Goal: Task Accomplishment & Management: Complete application form

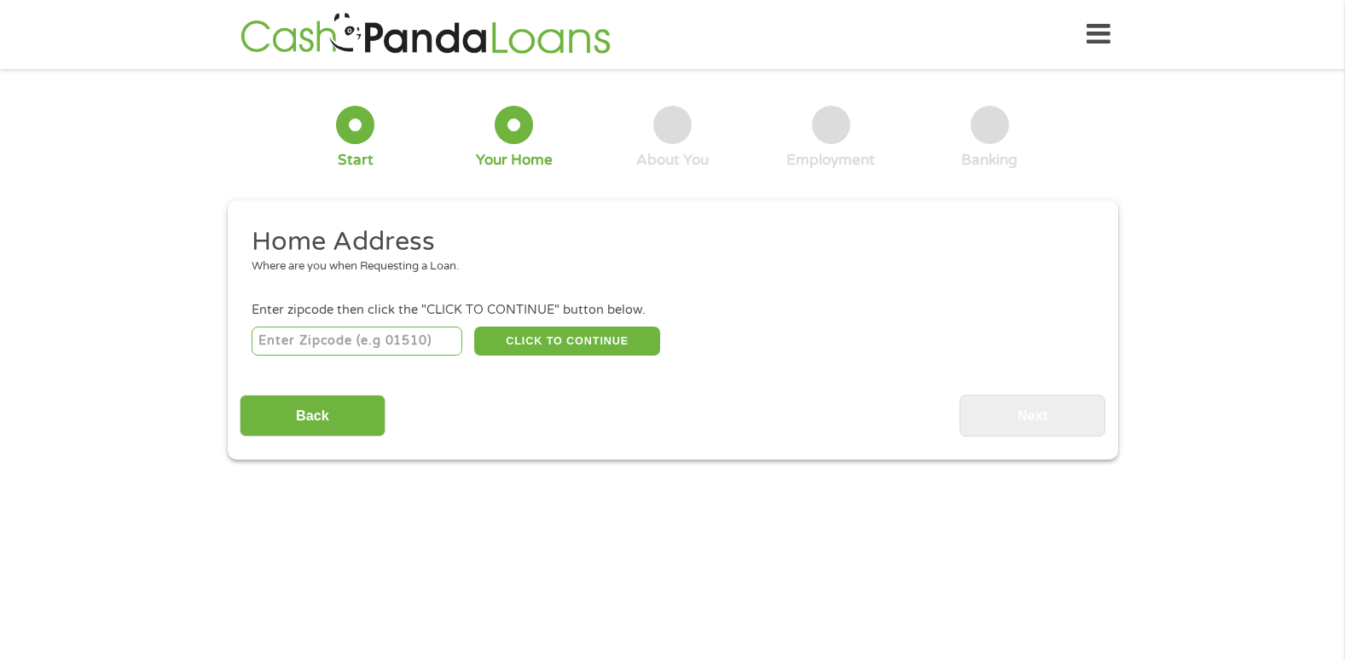
click at [293, 337] on input "number" at bounding box center [357, 341] width 211 height 29
type input "33168"
select select "[US_STATE]"
drag, startPoint x: 309, startPoint y: 416, endPoint x: 652, endPoint y: 419, distance: 343.0
click at [652, 419] on div "Back Next" at bounding box center [673, 410] width 866 height 54
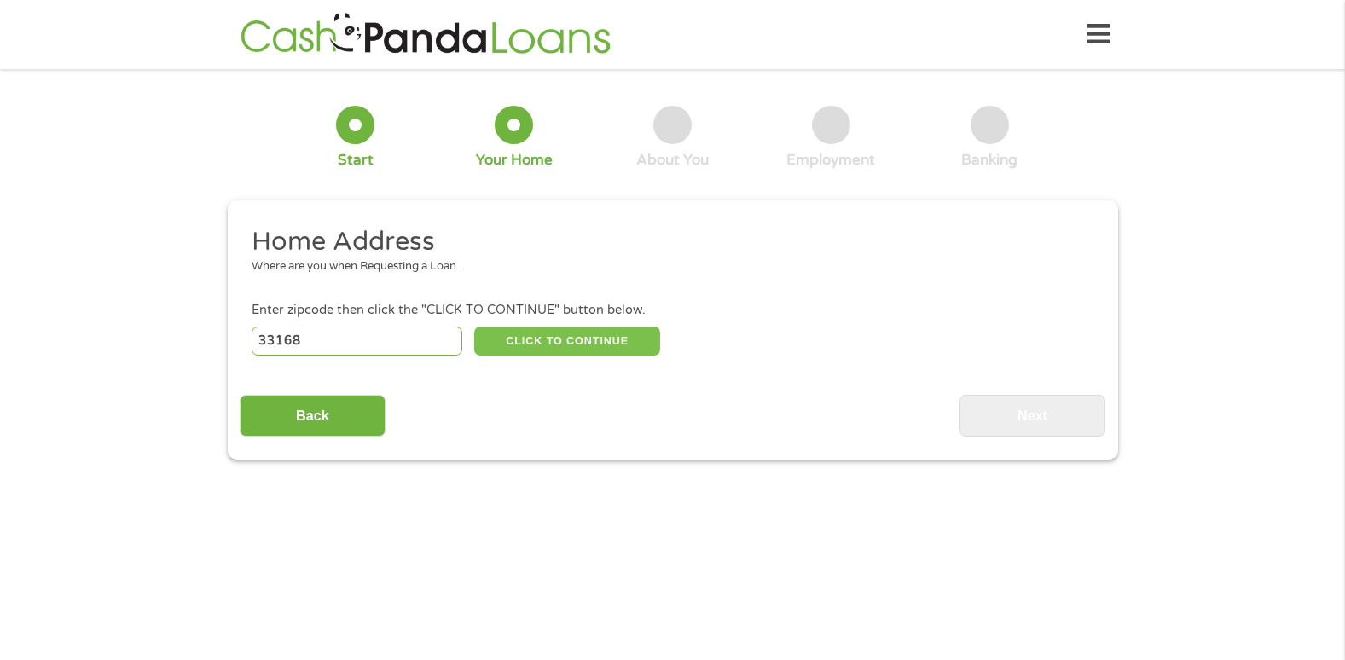
click at [566, 344] on button "CLICK TO CONTINUE" at bounding box center [567, 341] width 186 height 29
type input "33168"
type input "[GEOGRAPHIC_DATA]"
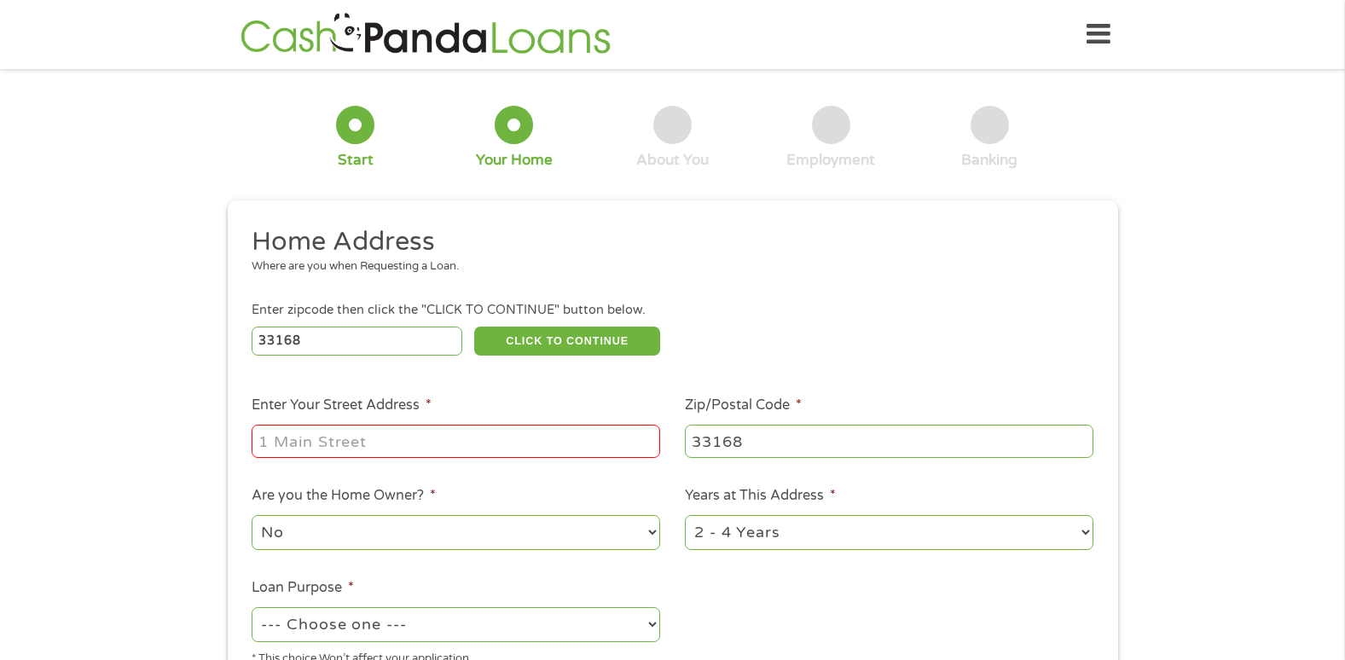
click at [454, 445] on input "Enter Your Street Address *" at bounding box center [456, 441] width 409 height 32
type input "[STREET_ADDRESS]"
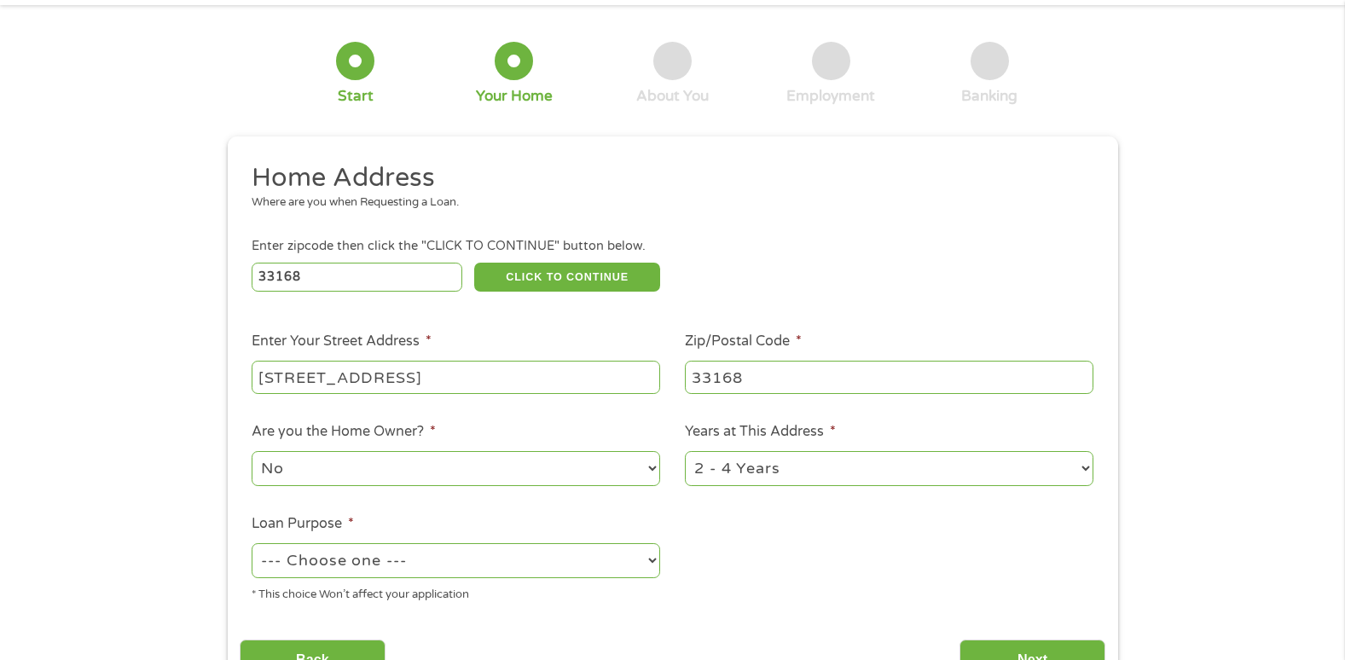
scroll to position [171, 0]
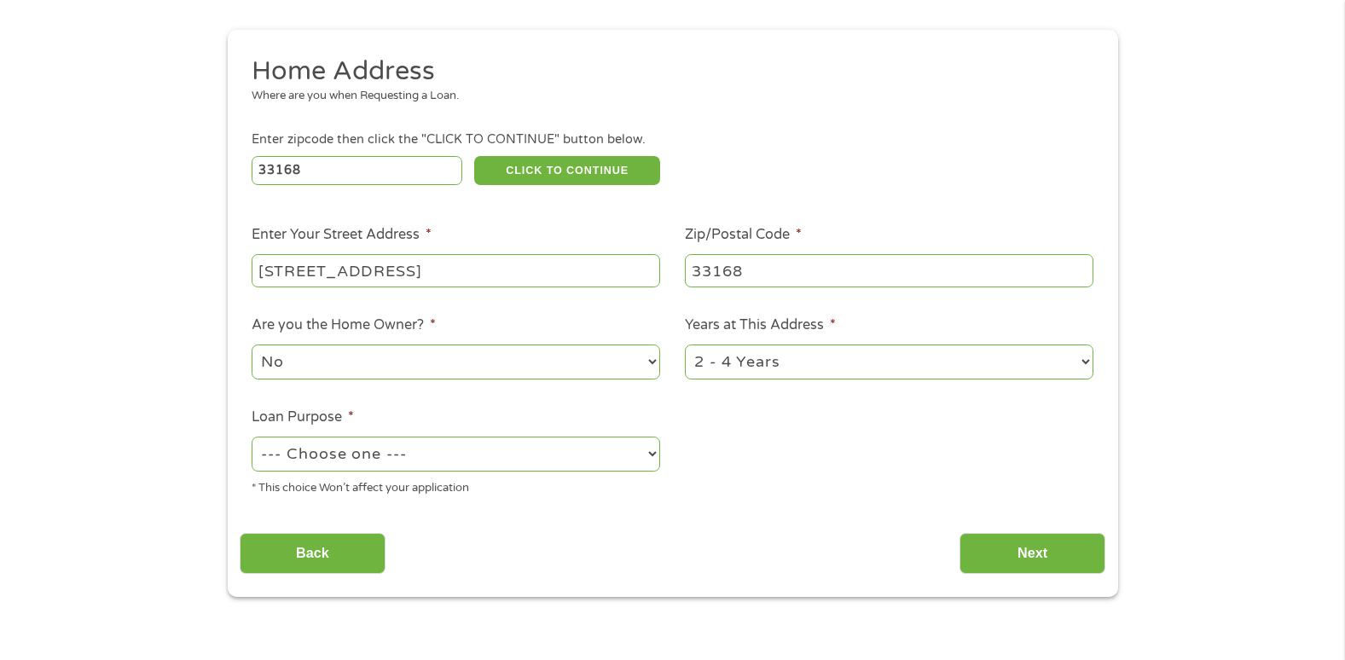
click at [586, 363] on select "No Yes" at bounding box center [456, 362] width 409 height 35
select select "yes"
click at [252, 345] on select "No Yes" at bounding box center [456, 362] width 409 height 35
click at [809, 366] on select "1 Year or less 1 - 2 Years 2 - 4 Years Over 4 Years" at bounding box center [889, 362] width 409 height 35
select select "60months"
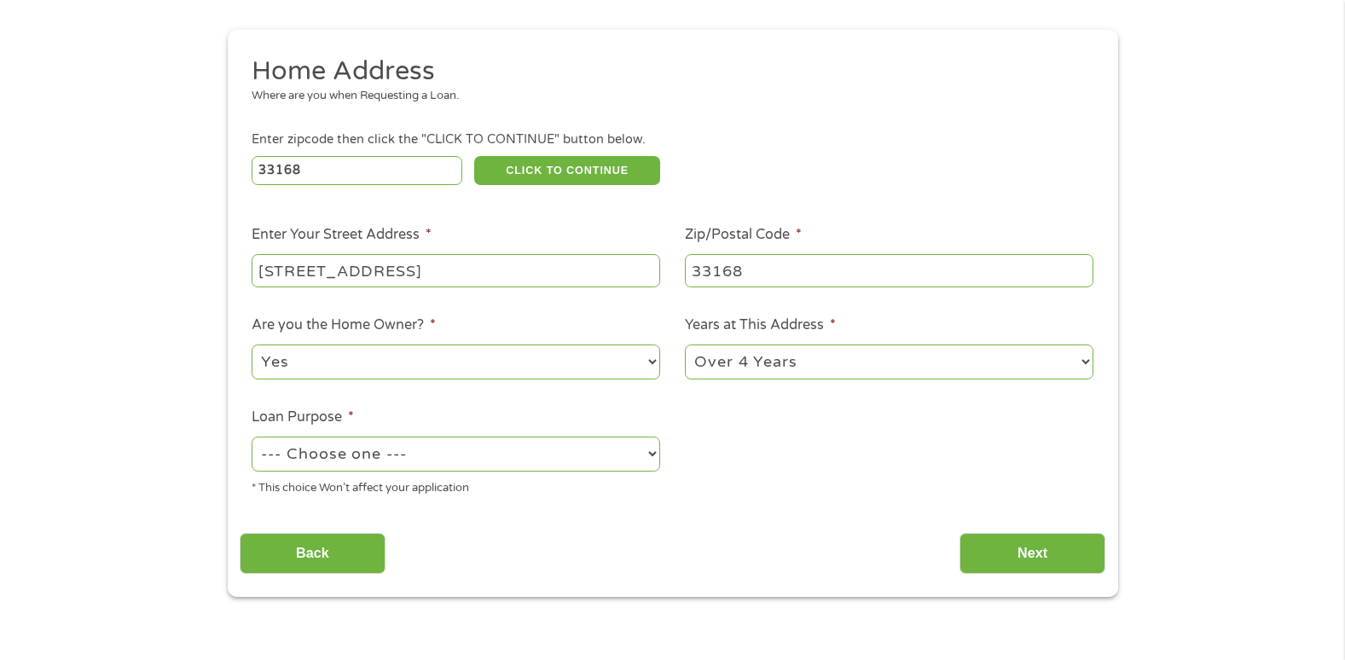
click at [685, 345] on select "1 Year or less 1 - 2 Years 2 - 4 Years Over 4 Years" at bounding box center [889, 362] width 409 height 35
click at [441, 452] on select "--- Choose one --- Pay Bills Debt Consolidation Home Improvement Major Purchase…" at bounding box center [456, 454] width 409 height 35
select select "homeimprovement"
click at [252, 437] on select "--- Choose one --- Pay Bills Debt Consolidation Home Improvement Major Purchase…" at bounding box center [456, 454] width 409 height 35
click at [1015, 557] on input "Next" at bounding box center [1033, 554] width 146 height 42
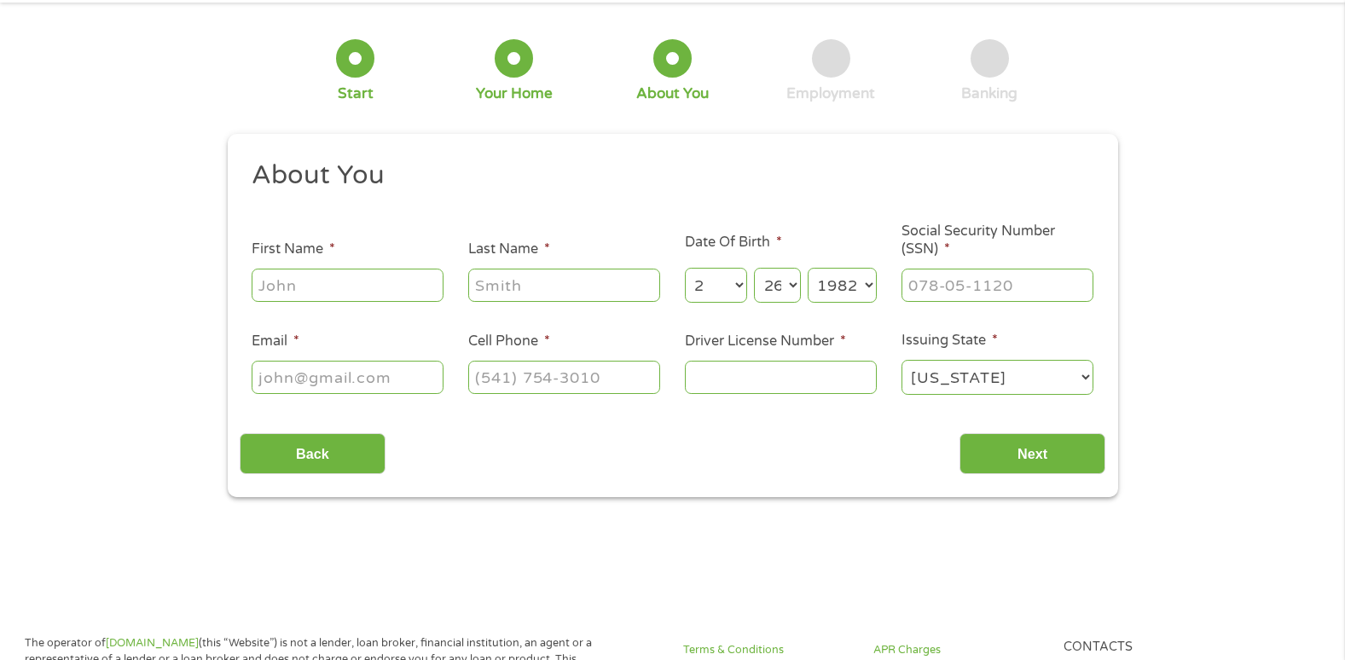
scroll to position [0, 0]
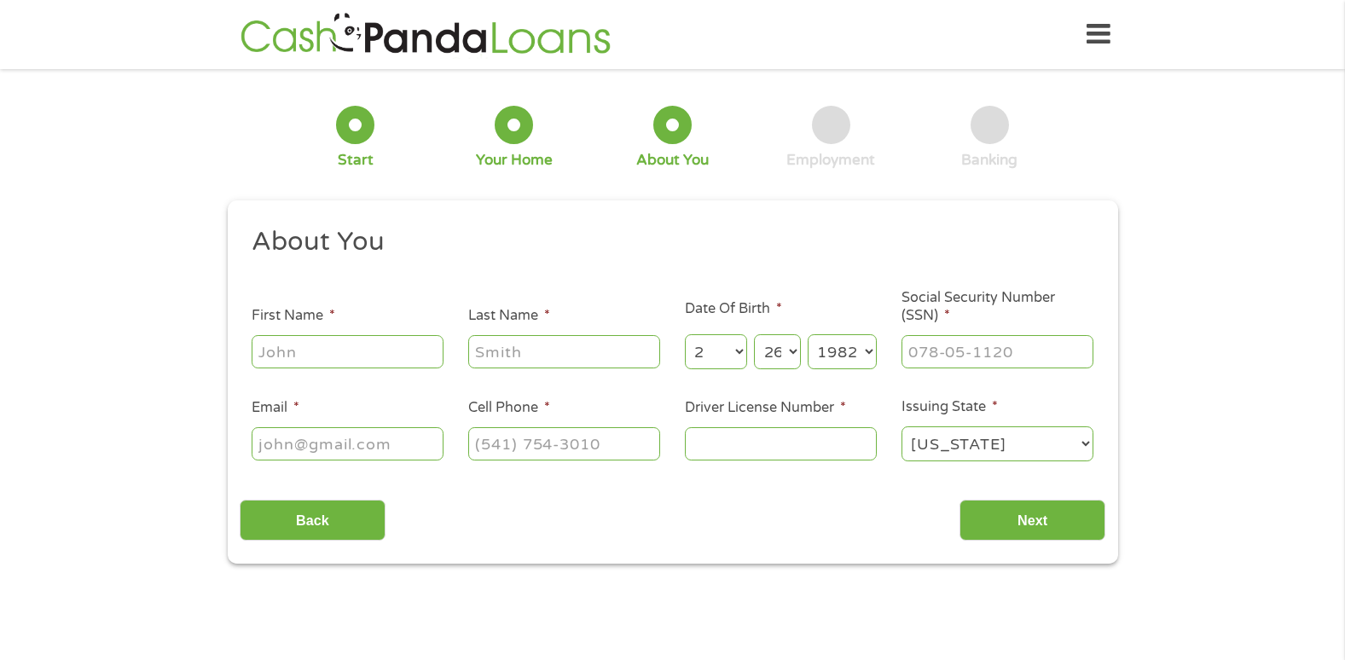
click at [306, 351] on input "First Name *" at bounding box center [348, 351] width 192 height 32
type input "[PERSON_NAME]"
type input "[EMAIL_ADDRESS][DOMAIN_NAME]"
type input "[PHONE_NUMBER]"
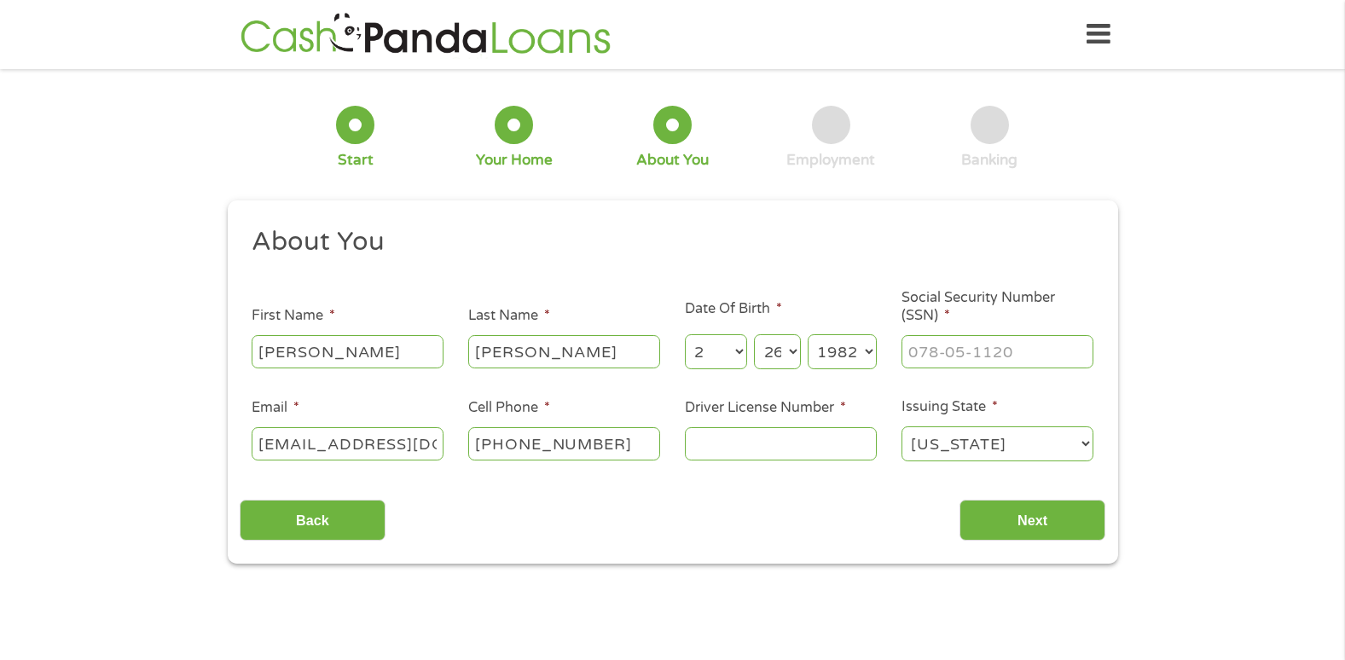
click at [723, 353] on select "Month 1 2 3 4 5 6 7 8 9 10 11 12" at bounding box center [716, 351] width 62 height 35
select select "5"
click at [685, 334] on select "Month 1 2 3 4 5 6 7 8 9 10 11 12" at bounding box center [716, 351] width 62 height 35
click at [789, 353] on select "Day 1 2 3 4 5 6 7 8 9 10 11 12 13 14 15 16 17 18 19 20 21 22 23 24 25 26 27 28 …" at bounding box center [777, 351] width 46 height 35
select select "21"
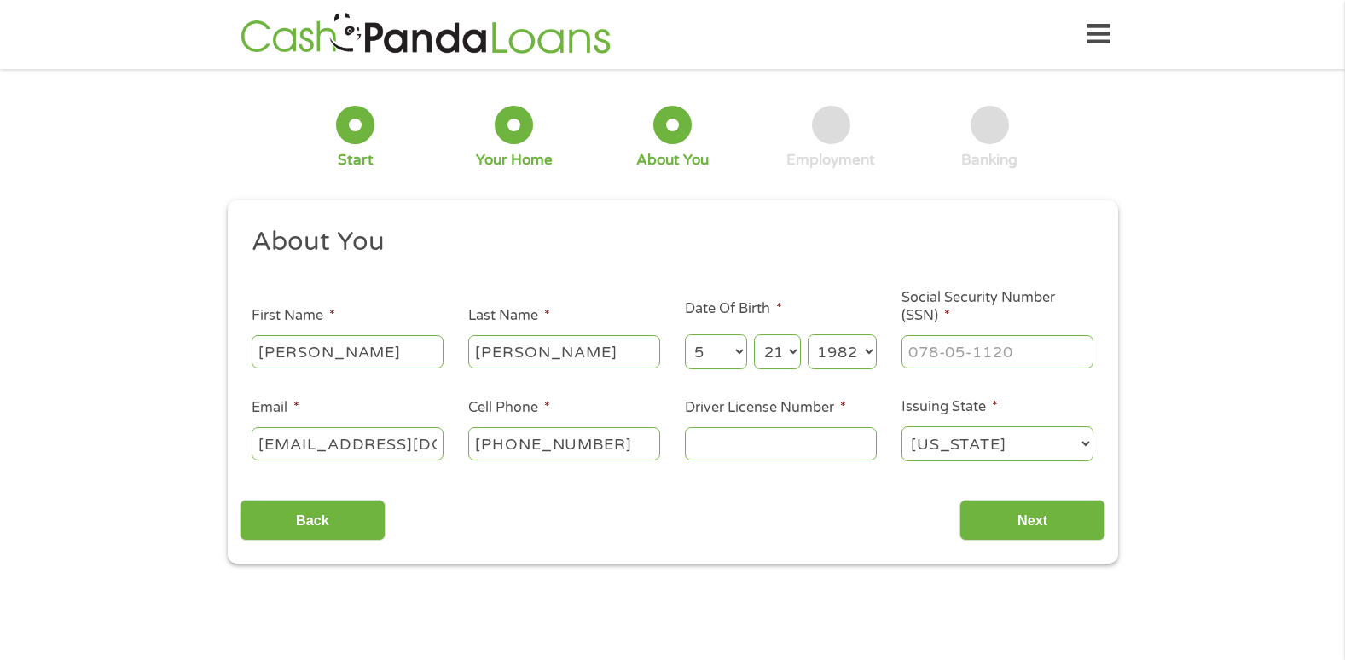
click at [754, 334] on select "Day 1 2 3 4 5 6 7 8 9 10 11 12 13 14 15 16 17 18 19 20 21 22 23 24 25 26 27 28 …" at bounding box center [777, 351] width 46 height 35
click at [842, 357] on select "Year [DATE] 2006 2005 2004 2003 2002 2001 2000 1999 1998 1997 1996 1995 1994 19…" at bounding box center [842, 351] width 69 height 35
select select "1954"
click at [944, 355] on input "___-__-____" at bounding box center [998, 351] width 192 height 32
type input "584-60-3624"
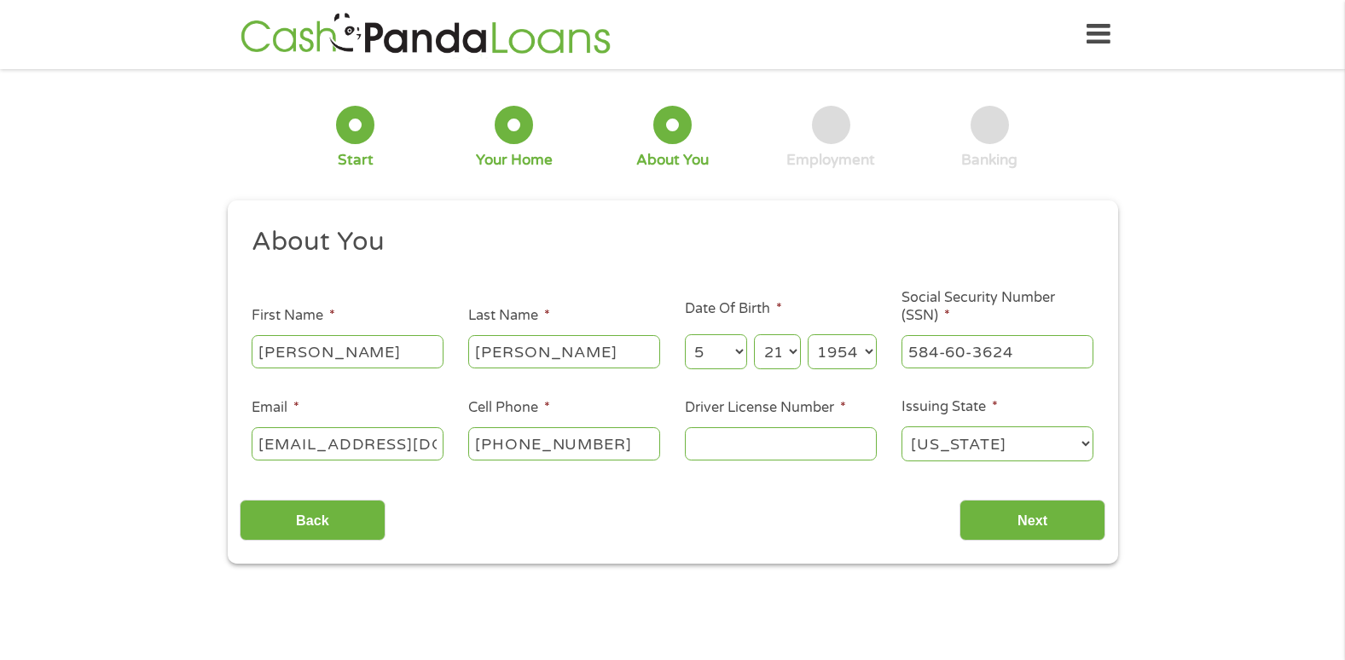
click at [622, 444] on input "[PHONE_NUMBER]" at bounding box center [564, 443] width 192 height 32
type input "[PHONE_NUMBER]"
click at [740, 437] on input "Driver License Number *" at bounding box center [781, 443] width 192 height 32
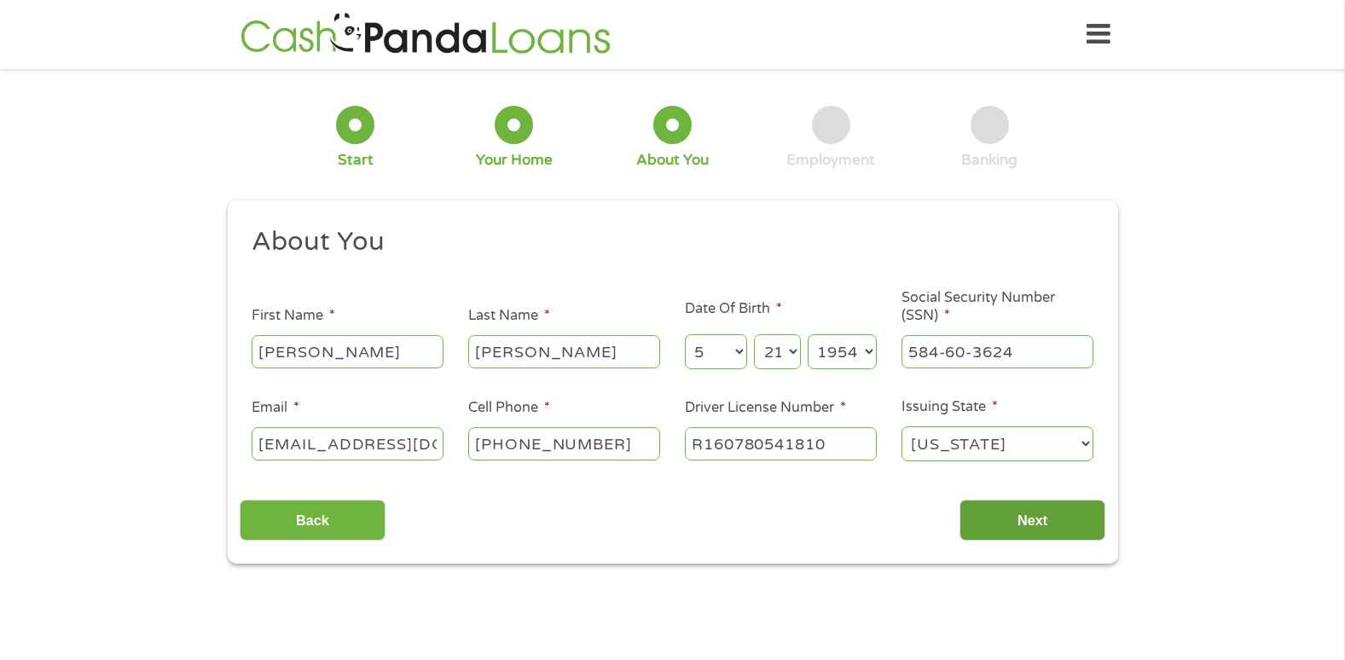
type input "R160780541810"
click at [1017, 510] on input "Next" at bounding box center [1033, 521] width 146 height 42
click at [1023, 514] on input "Next" at bounding box center [1033, 521] width 146 height 42
click at [1095, 336] on li "Social Security Number (SSN) * 584-60-3624" at bounding box center [997, 330] width 217 height 82
click at [1059, 361] on input "584-60-3624" at bounding box center [998, 351] width 192 height 32
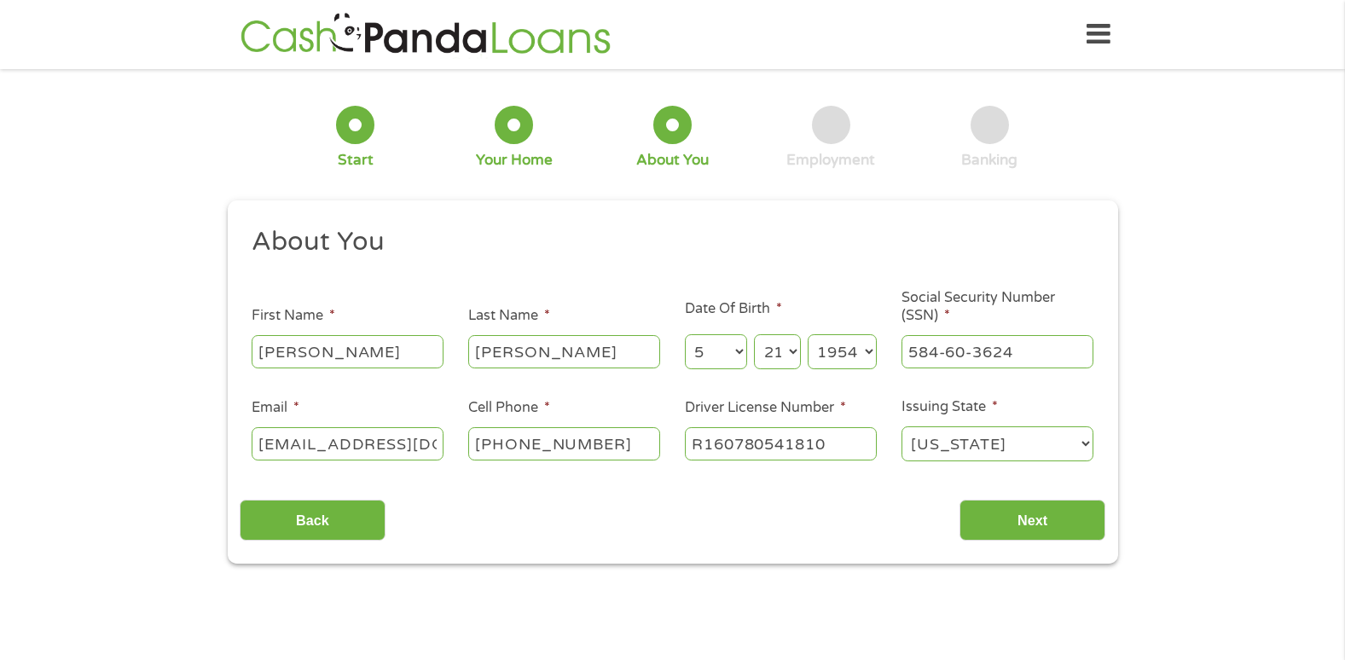
click at [996, 441] on select "[US_STATE] [US_STATE] [US_STATE] [US_STATE] [US_STATE] [US_STATE] [US_STATE] [U…" at bounding box center [998, 444] width 192 height 35
click at [902, 427] on select "[US_STATE] [US_STATE] [US_STATE] [US_STATE] [US_STATE] [US_STATE] [US_STATE] [U…" at bounding box center [998, 444] width 192 height 35
click at [859, 525] on div "Back Next" at bounding box center [673, 514] width 866 height 54
click at [1003, 518] on input "Next" at bounding box center [1033, 521] width 146 height 42
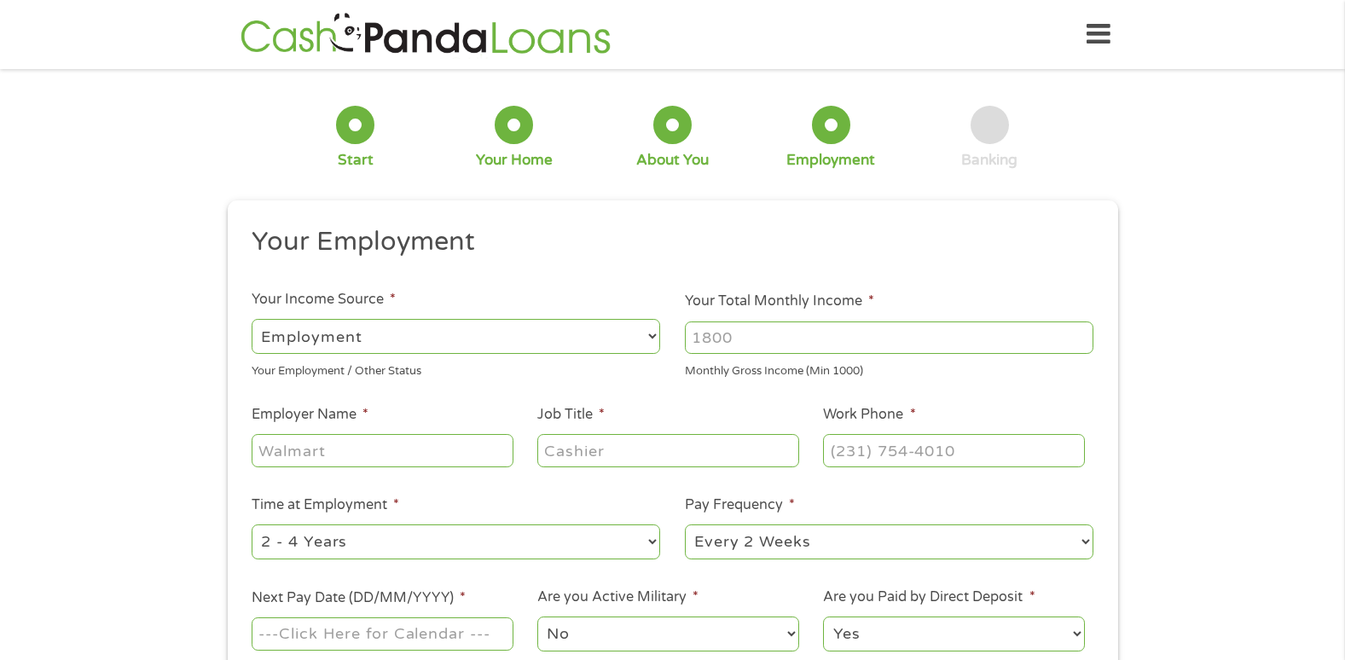
click at [647, 334] on select "--- Choose one --- Employment [DEMOGRAPHIC_DATA] Benefits" at bounding box center [456, 336] width 409 height 35
select select "benefits"
click at [252, 319] on select "--- Choose one --- Employment [DEMOGRAPHIC_DATA] Benefits" at bounding box center [456, 336] width 409 height 35
type input "Other"
type input "[PHONE_NUMBER]"
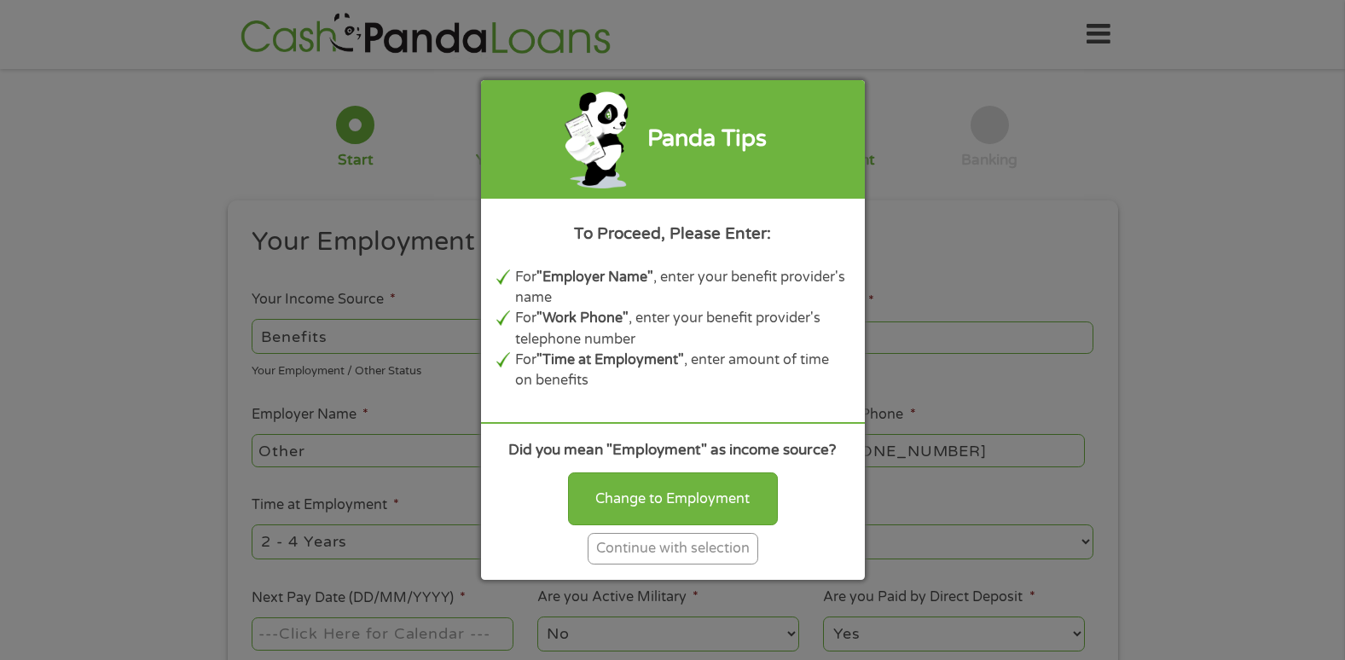
click at [676, 553] on div "Continue with selection" at bounding box center [673, 549] width 171 height 32
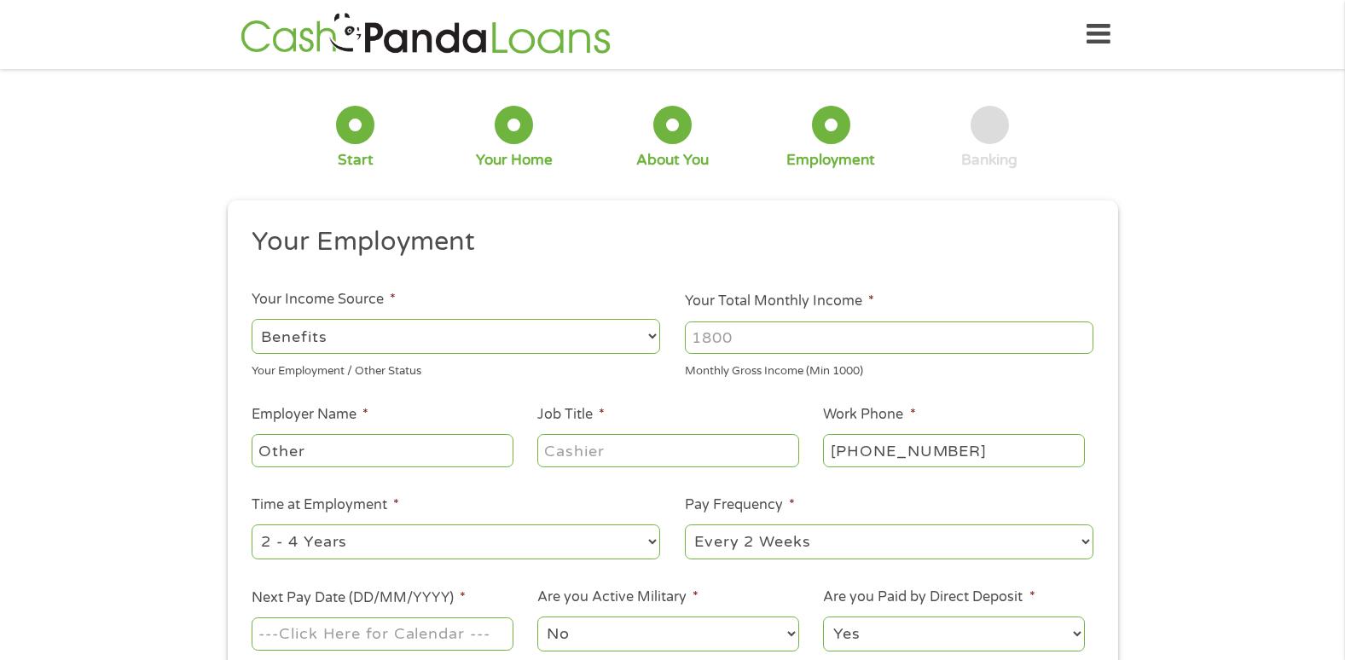
click at [646, 330] on select "--- Choose one --- Employment [DEMOGRAPHIC_DATA] Benefits" at bounding box center [456, 336] width 409 height 35
click at [789, 345] on input "Your Total Monthly Income *" at bounding box center [889, 338] width 409 height 32
type input "1363"
click at [344, 454] on input "Other" at bounding box center [382, 450] width 261 height 32
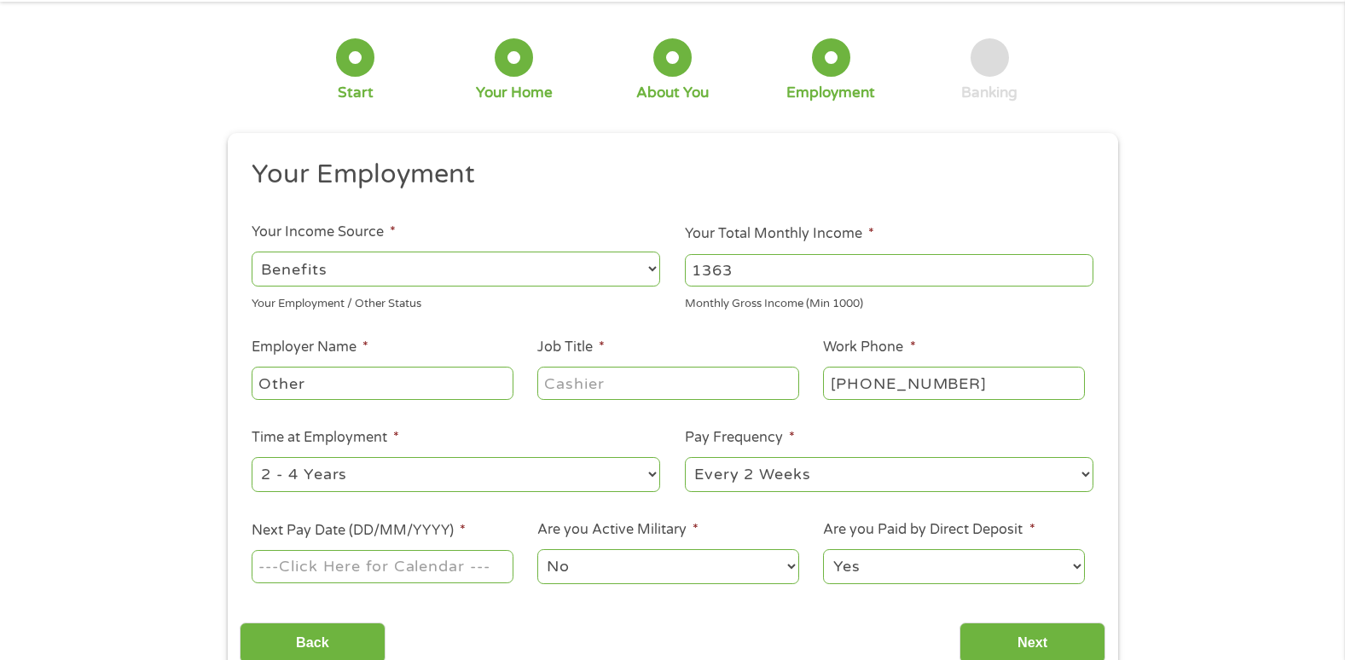
scroll to position [171, 0]
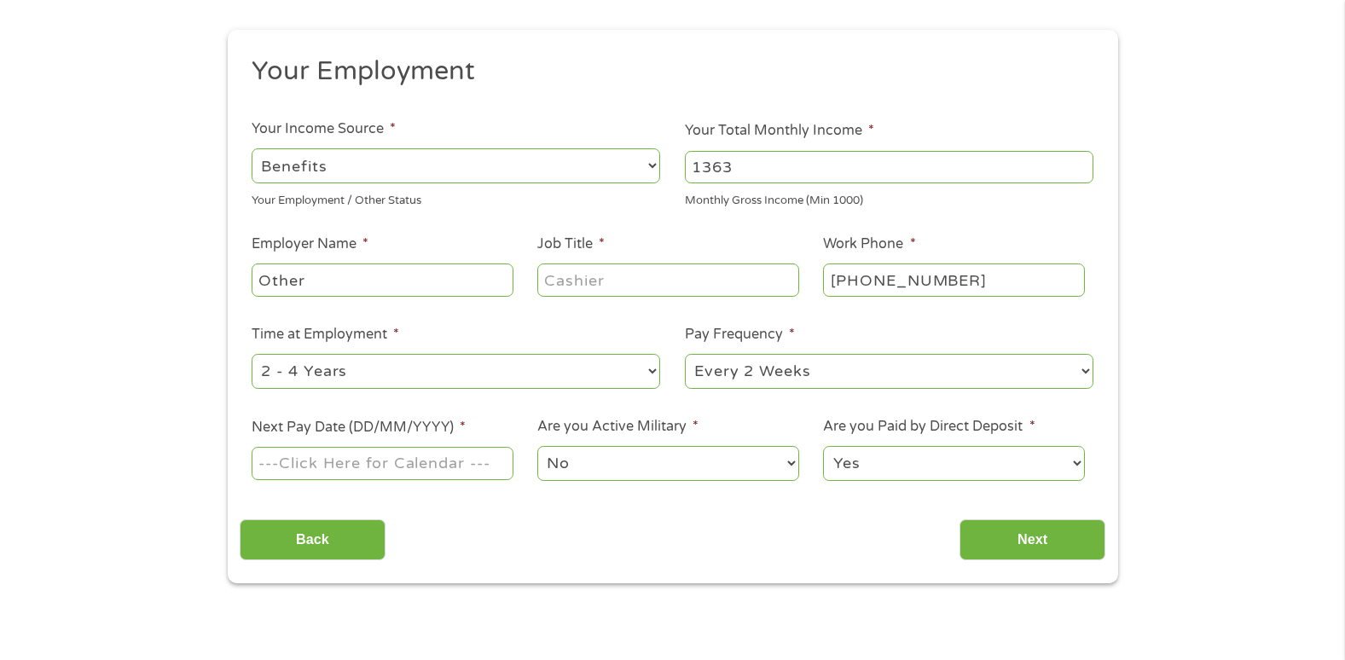
click at [777, 368] on select "--- Choose one --- Every 2 Weeks Every Week Monthly Semi-Monthly" at bounding box center [889, 371] width 409 height 35
select select "monthly"
click at [685, 354] on select "--- Choose one --- Every 2 Weeks Every Week Monthly Semi-Monthly" at bounding box center [889, 371] width 409 height 35
click at [573, 368] on select "--- Choose one --- 1 Year or less 1 - 2 Years 2 - 4 Years Over 4 Years" at bounding box center [456, 371] width 409 height 35
select select "60months"
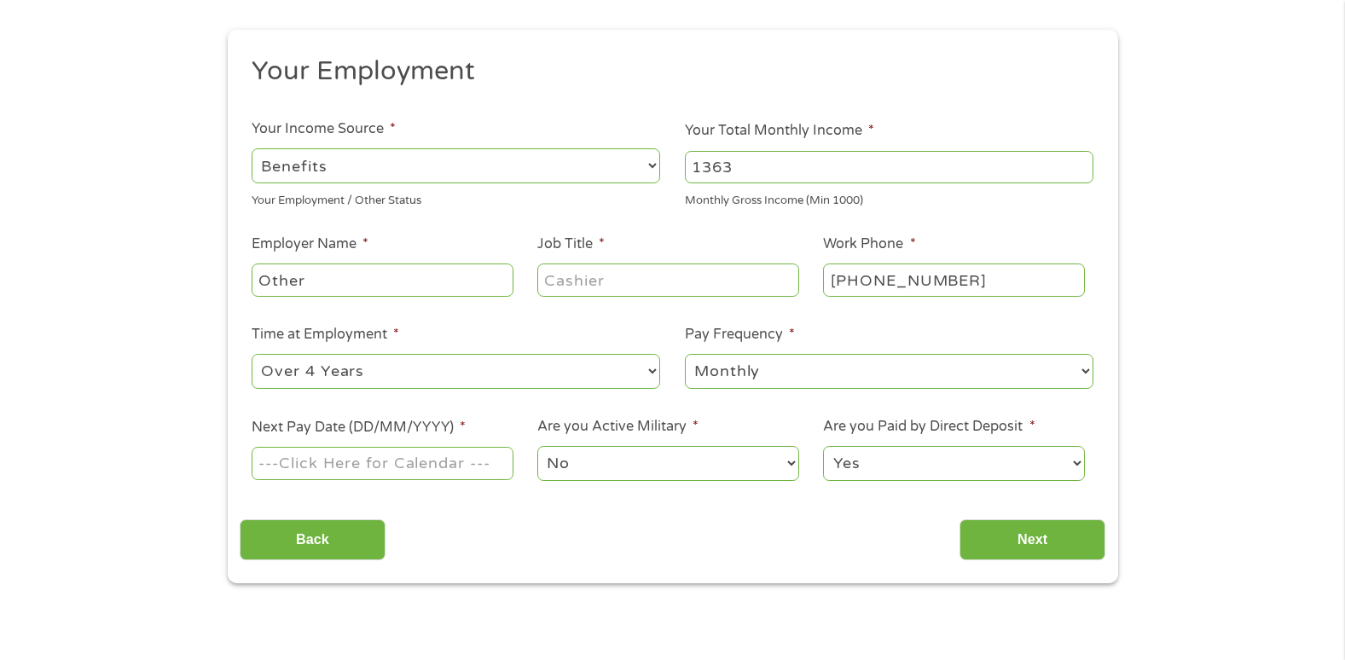
click at [252, 354] on select "--- Choose one --- 1 Year or less 1 - 2 Years 2 - 4 Years Over 4 Years" at bounding box center [456, 371] width 409 height 35
click at [437, 284] on input "Other" at bounding box center [382, 280] width 261 height 32
type input "Social Security"
click at [1013, 537] on input "Next" at bounding box center [1033, 541] width 146 height 42
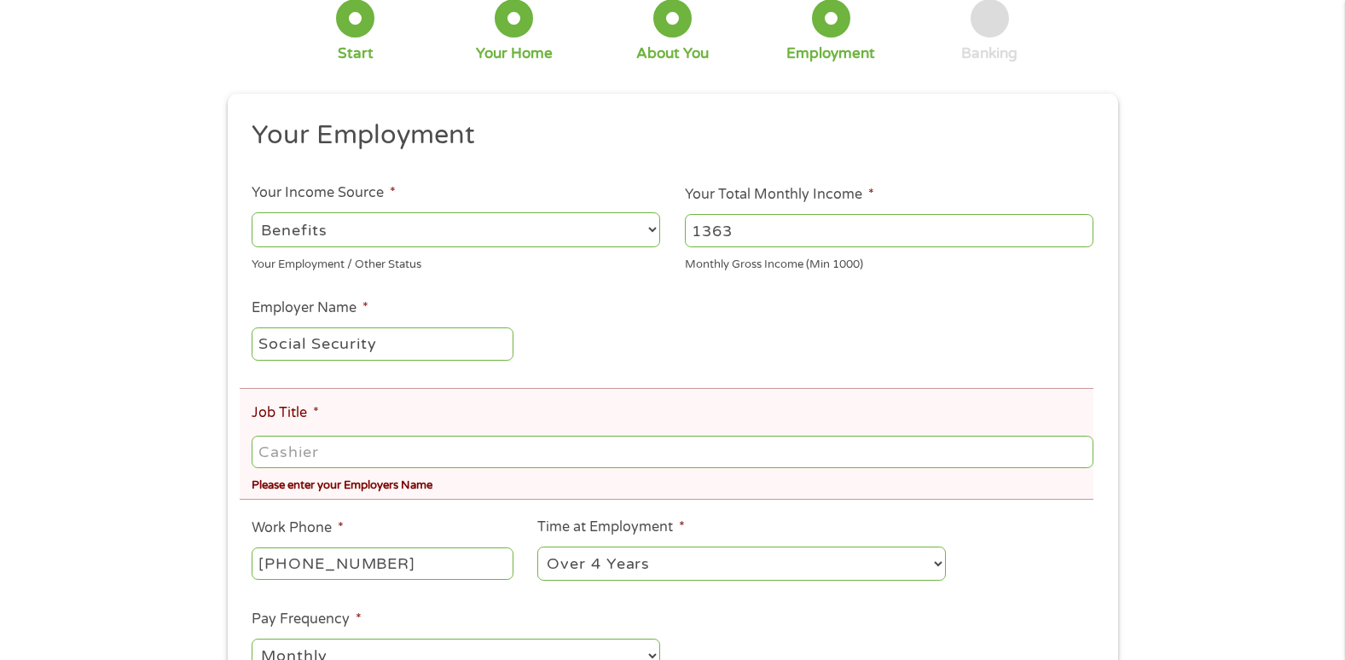
click at [315, 446] on input "Job Title *" at bounding box center [672, 452] width 841 height 32
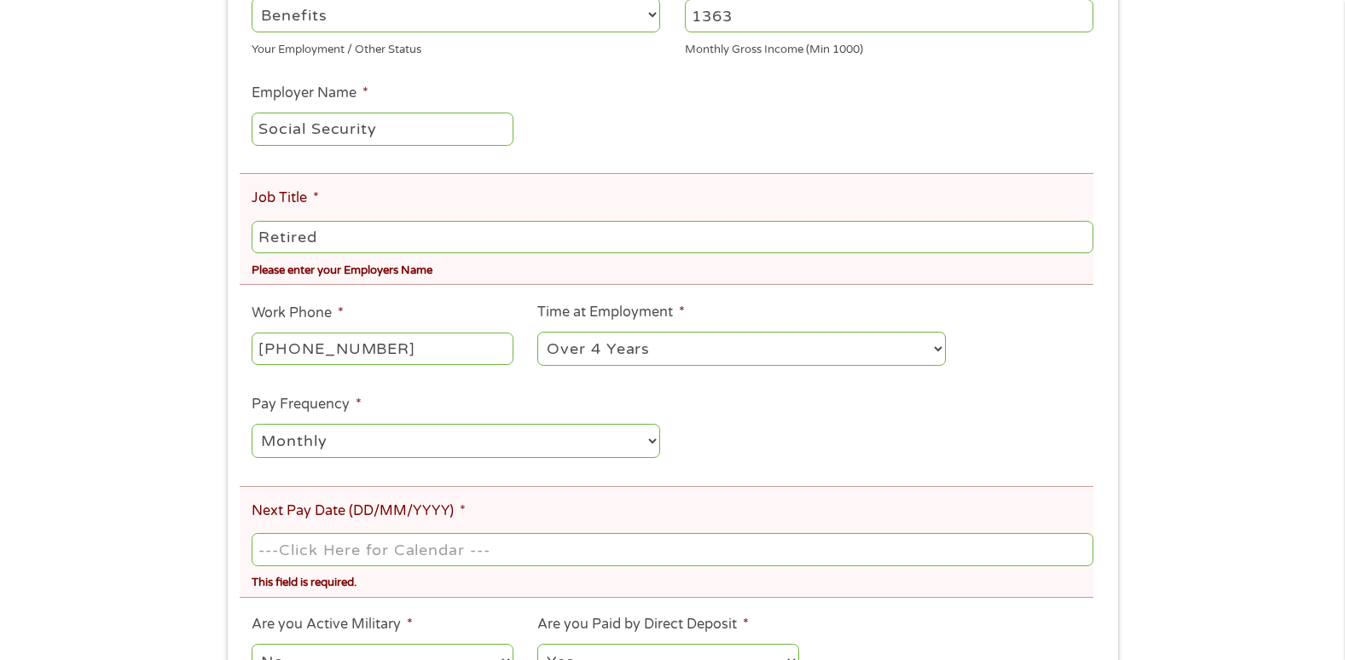
scroll to position [427, 0]
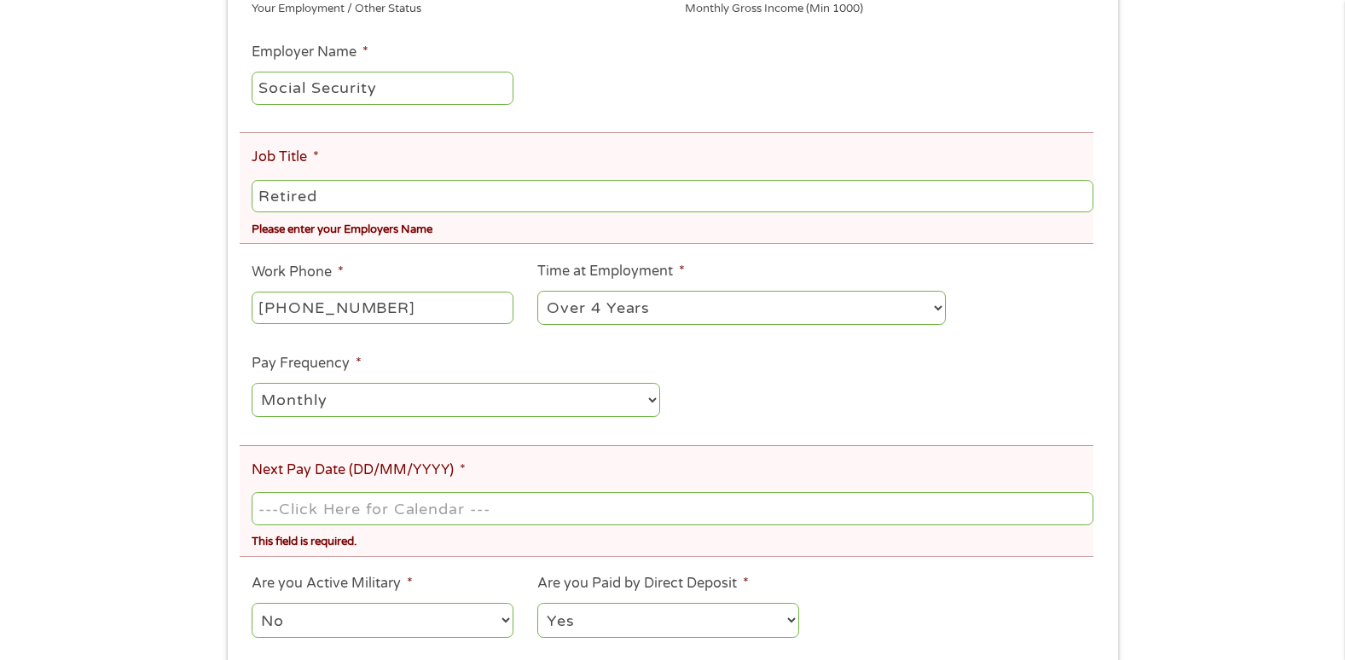
type input "Retired"
click at [305, 507] on input "Next Pay Date (DD/MM/YYYY) *" at bounding box center [672, 508] width 841 height 32
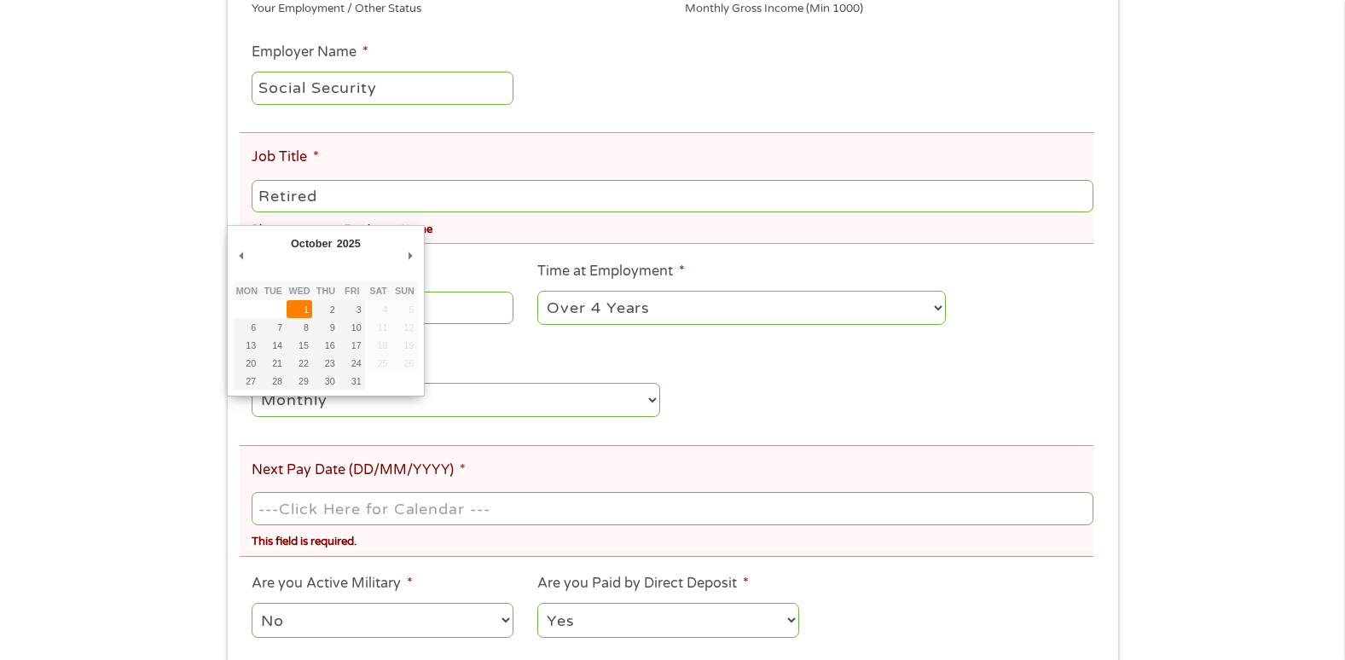
type input "[DATE]"
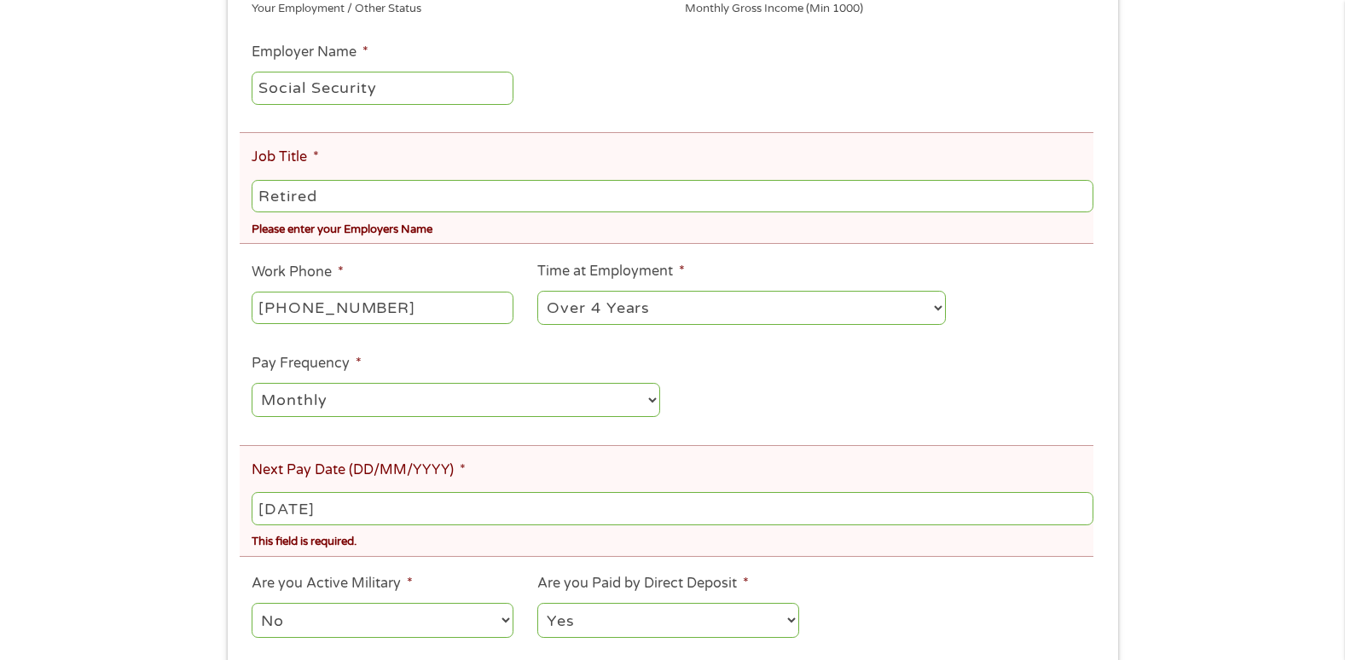
scroll to position [512, 0]
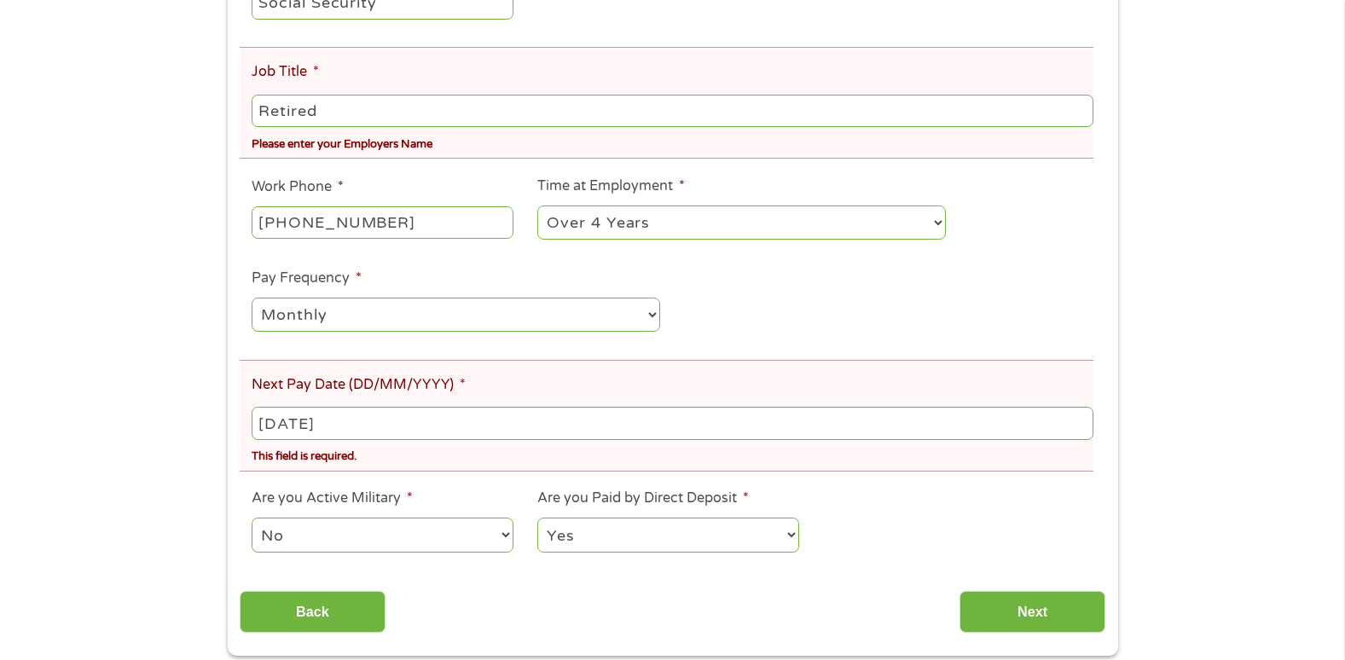
click at [321, 415] on input "[DATE]" at bounding box center [672, 423] width 841 height 32
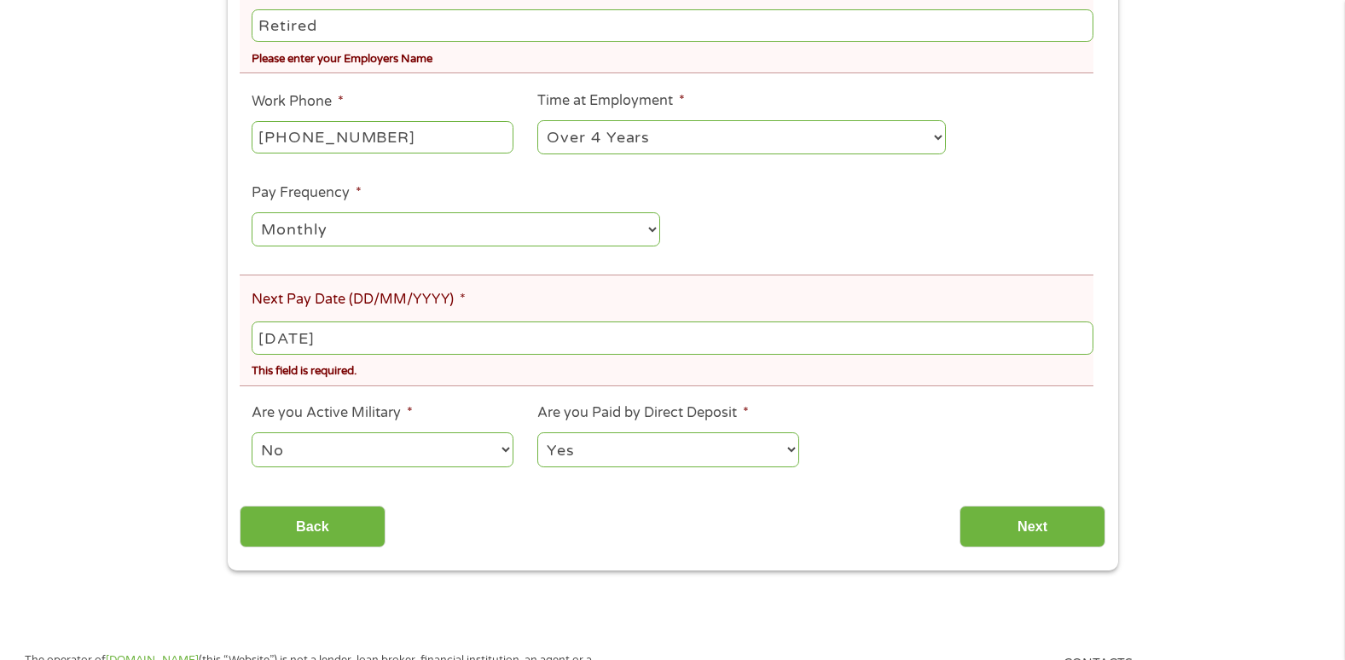
click at [305, 451] on select "No Yes" at bounding box center [382, 450] width 261 height 35
click at [252, 433] on select "No Yes" at bounding box center [382, 450] width 261 height 35
click at [646, 460] on select "Yes No" at bounding box center [667, 450] width 261 height 35
click at [537, 433] on select "Yes No" at bounding box center [667, 450] width 261 height 35
click at [1032, 522] on input "Next" at bounding box center [1033, 527] width 146 height 42
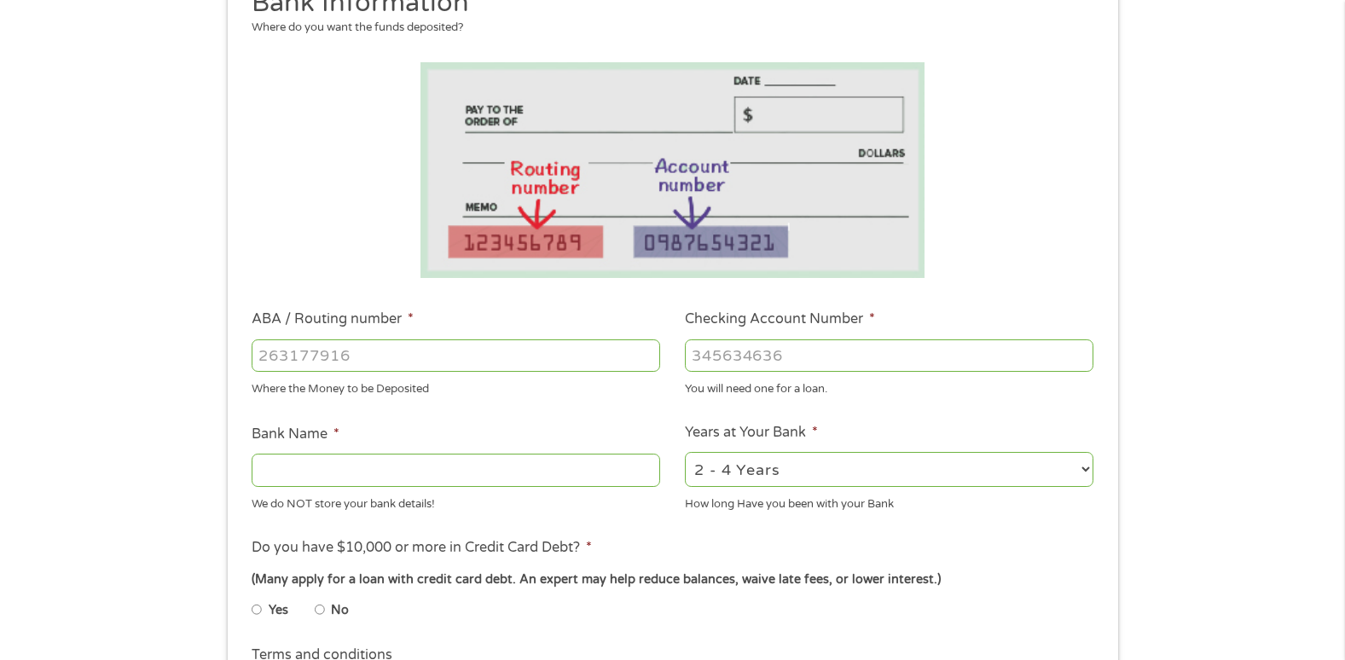
scroll to position [256, 0]
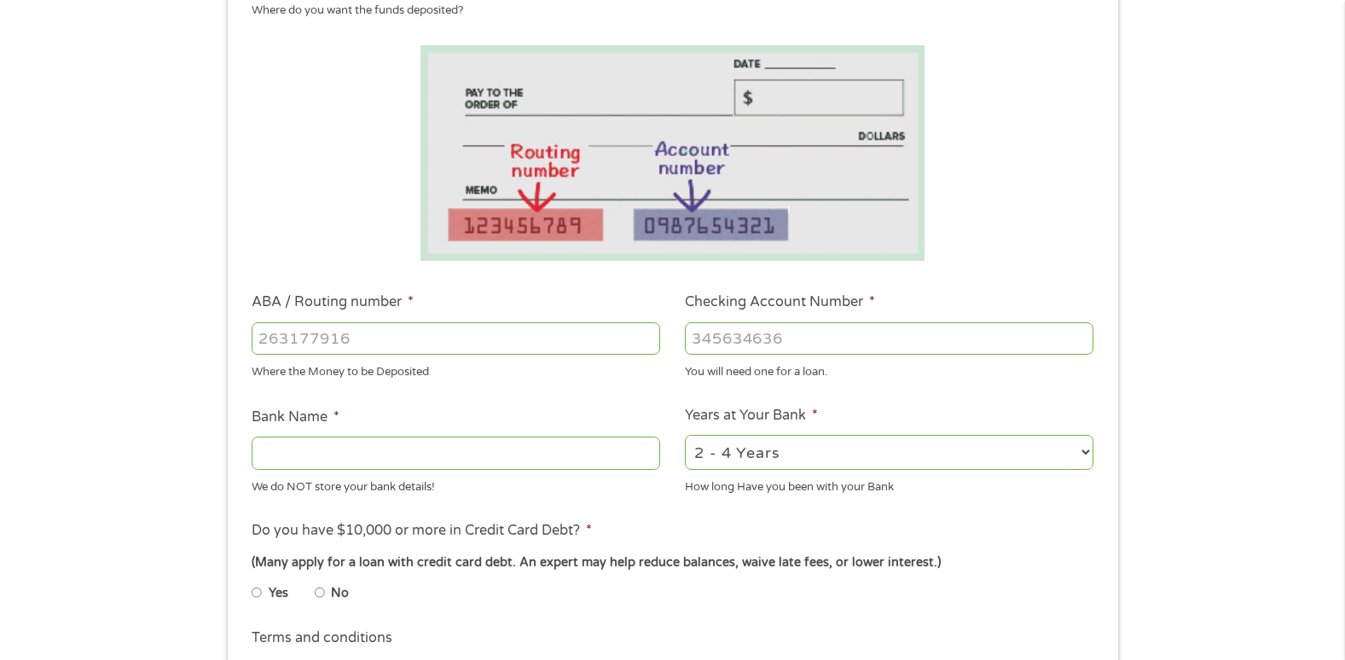
click at [386, 456] on input "Bank Name *" at bounding box center [456, 453] width 409 height 32
type input "Chase"
click at [344, 328] on input "ABA / Routing number *" at bounding box center [456, 338] width 409 height 32
click at [748, 333] on input "Checking Account Number *" at bounding box center [889, 338] width 409 height 32
type input "8840982058"
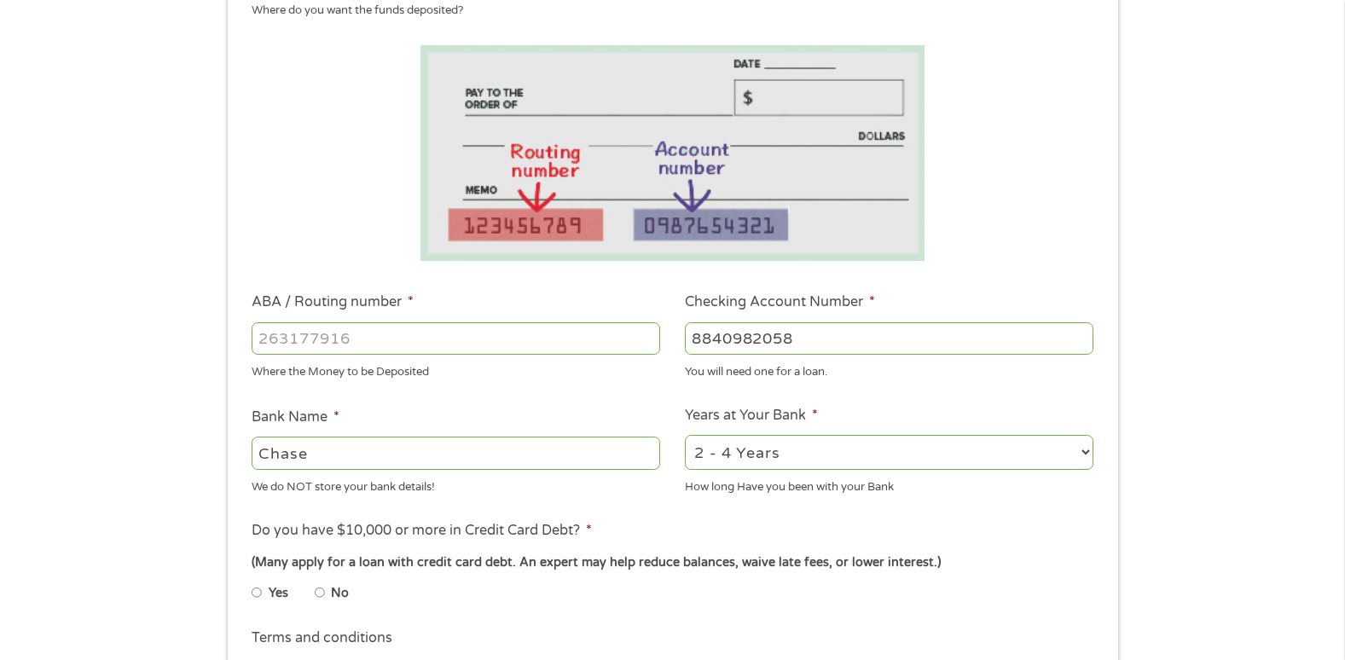
click at [420, 340] on input "ABA / Routing number *" at bounding box center [456, 338] width 409 height 32
type input "267084131"
type input "[PERSON_NAME] [PERSON_NAME] BANK NA"
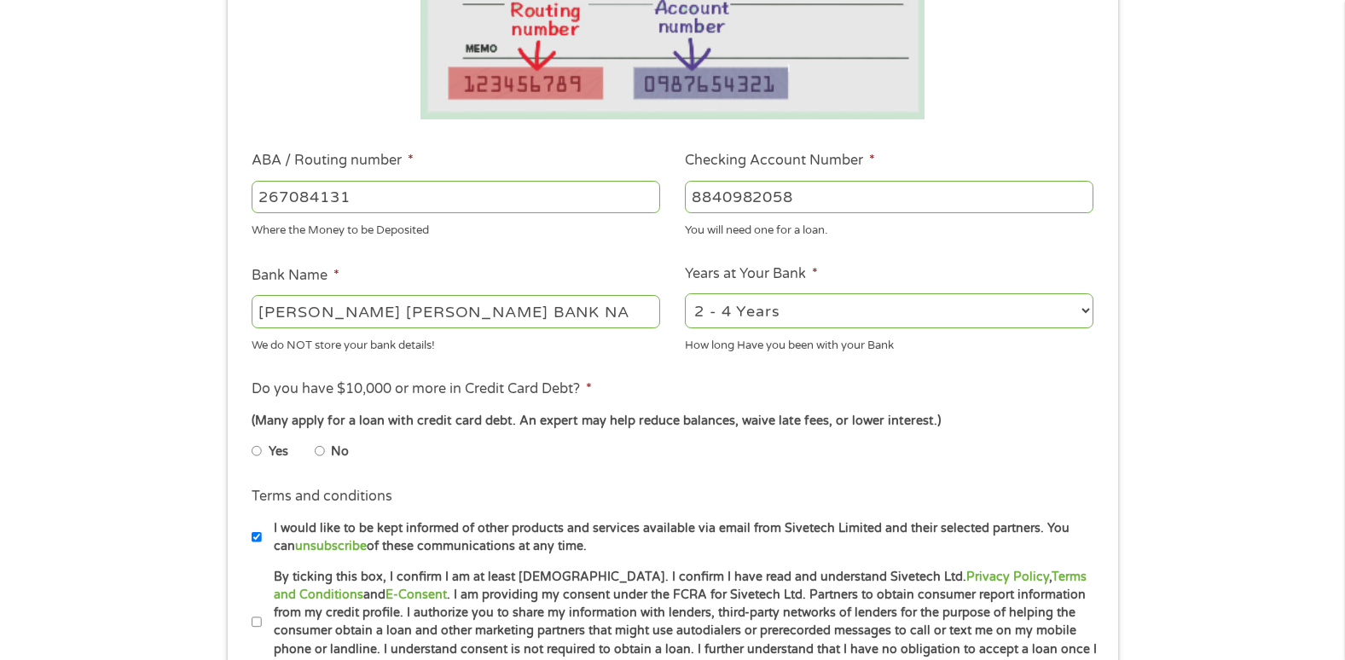
scroll to position [427, 0]
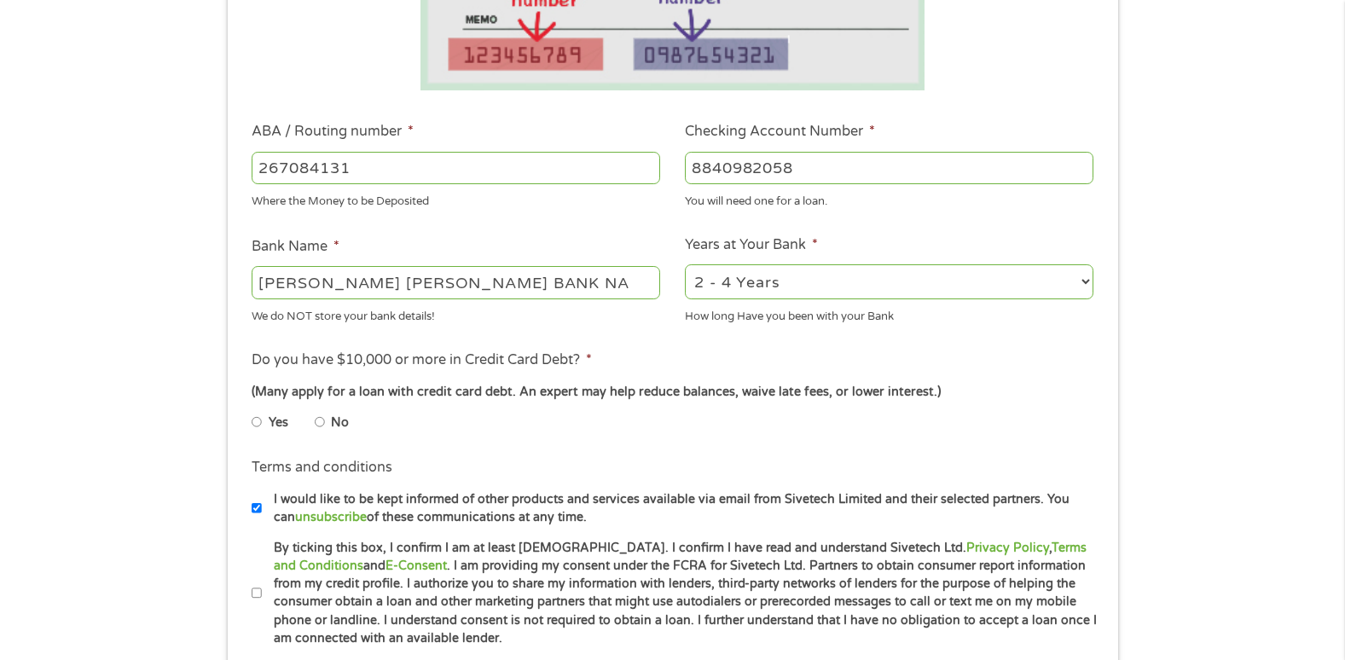
type input "267084131"
click at [321, 421] on input "No" at bounding box center [320, 422] width 10 height 27
radio input "true"
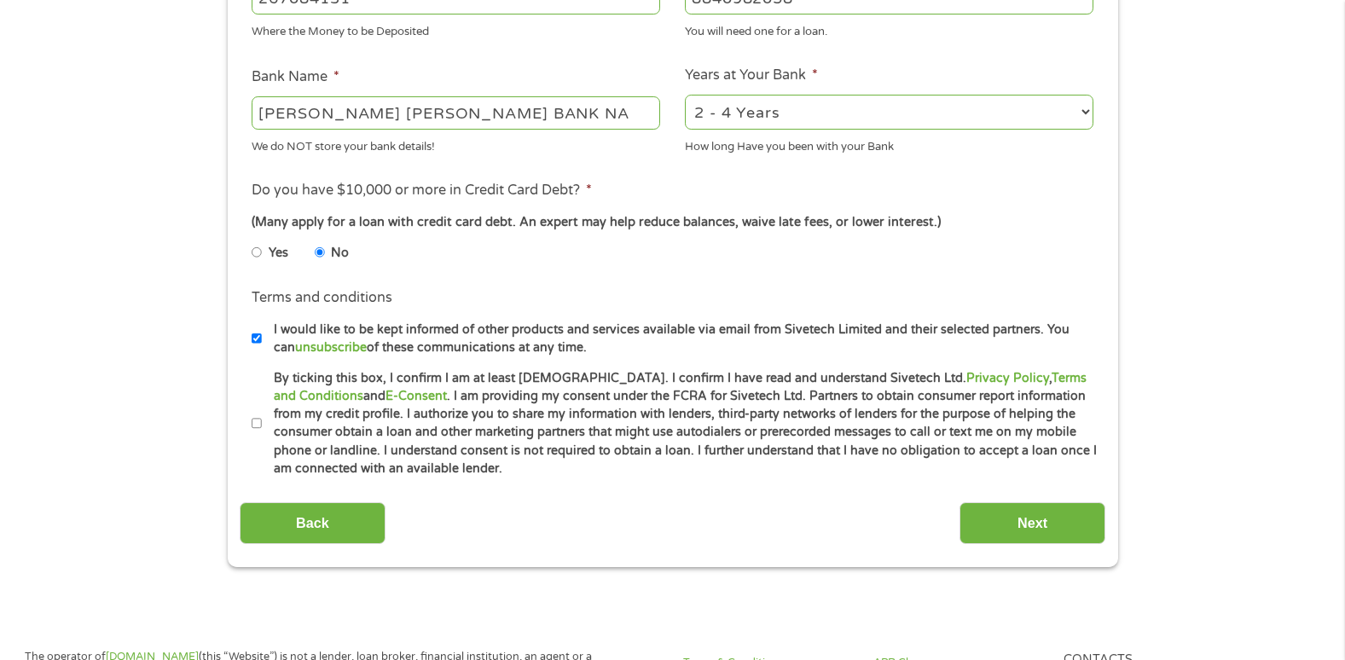
scroll to position [597, 0]
click at [258, 337] on input "I would like to be kept informed of other products and services available via e…" at bounding box center [257, 337] width 10 height 27
checkbox input "false"
click at [1020, 516] on input "Next" at bounding box center [1033, 523] width 146 height 42
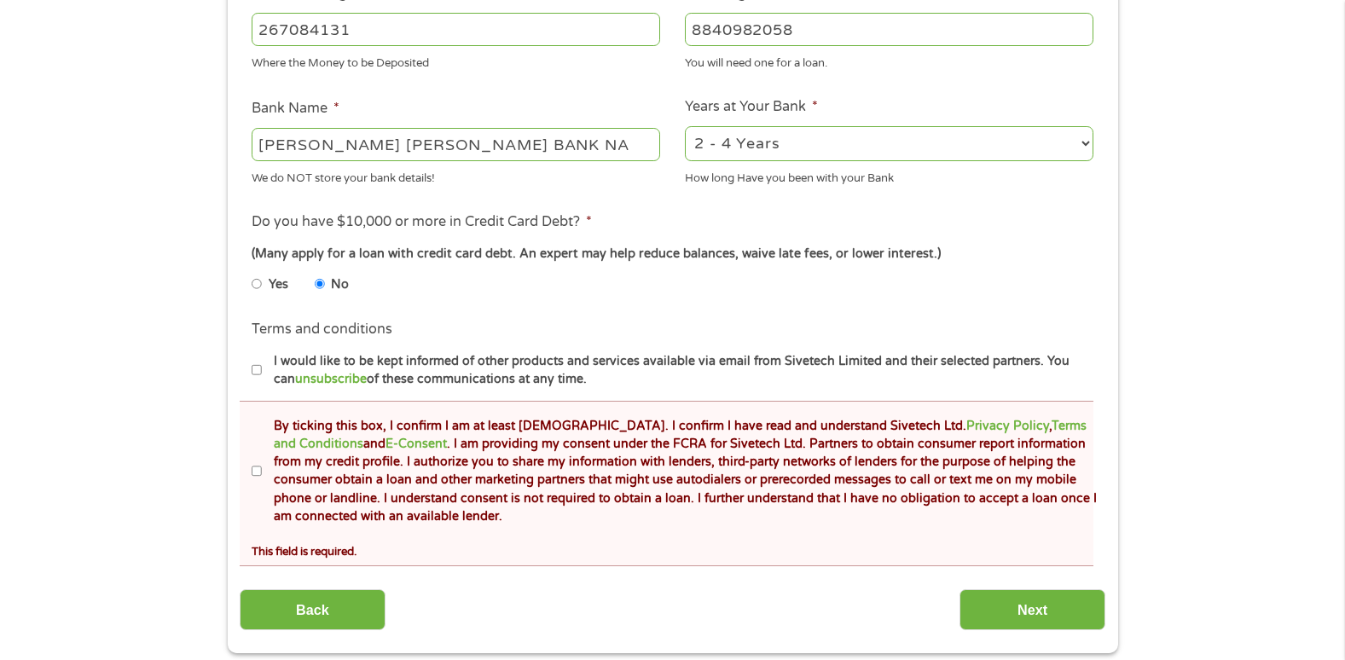
scroll to position [683, 0]
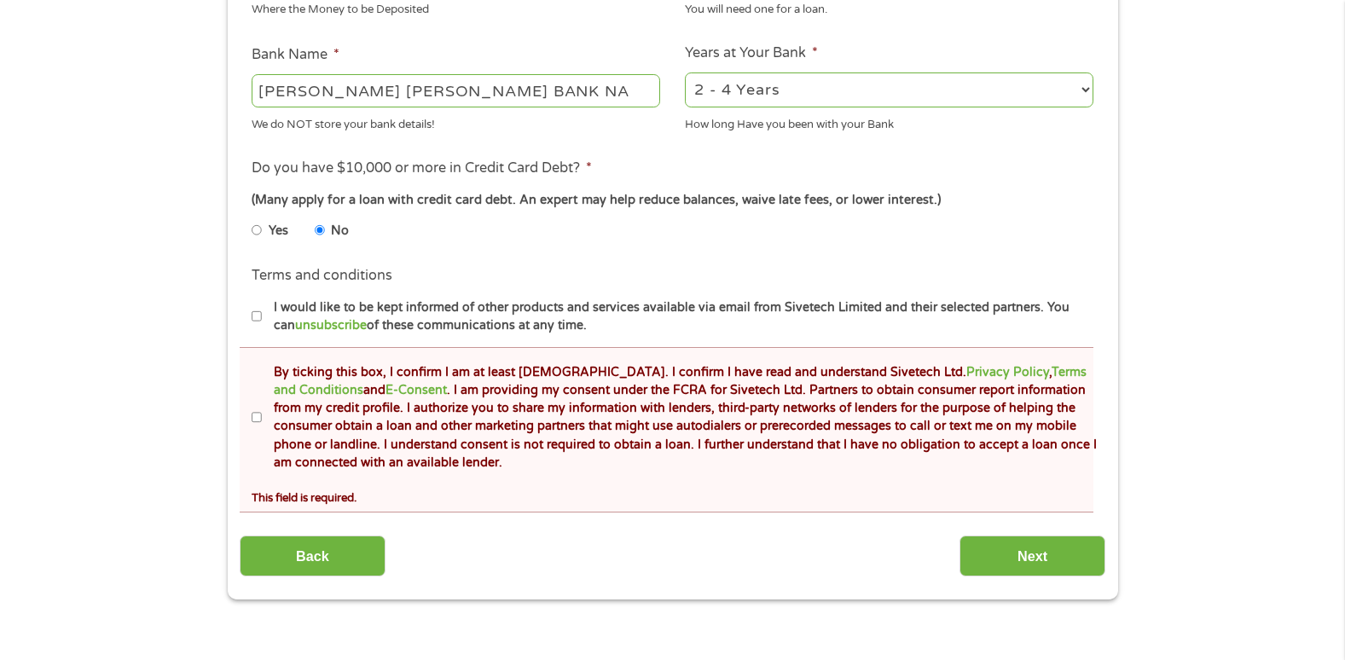
click at [258, 419] on input "By ticking this box, I confirm I am at least [DEMOGRAPHIC_DATA]. I confirm I ha…" at bounding box center [257, 417] width 10 height 27
checkbox input "true"
click at [1023, 572] on input "Next" at bounding box center [1033, 557] width 146 height 42
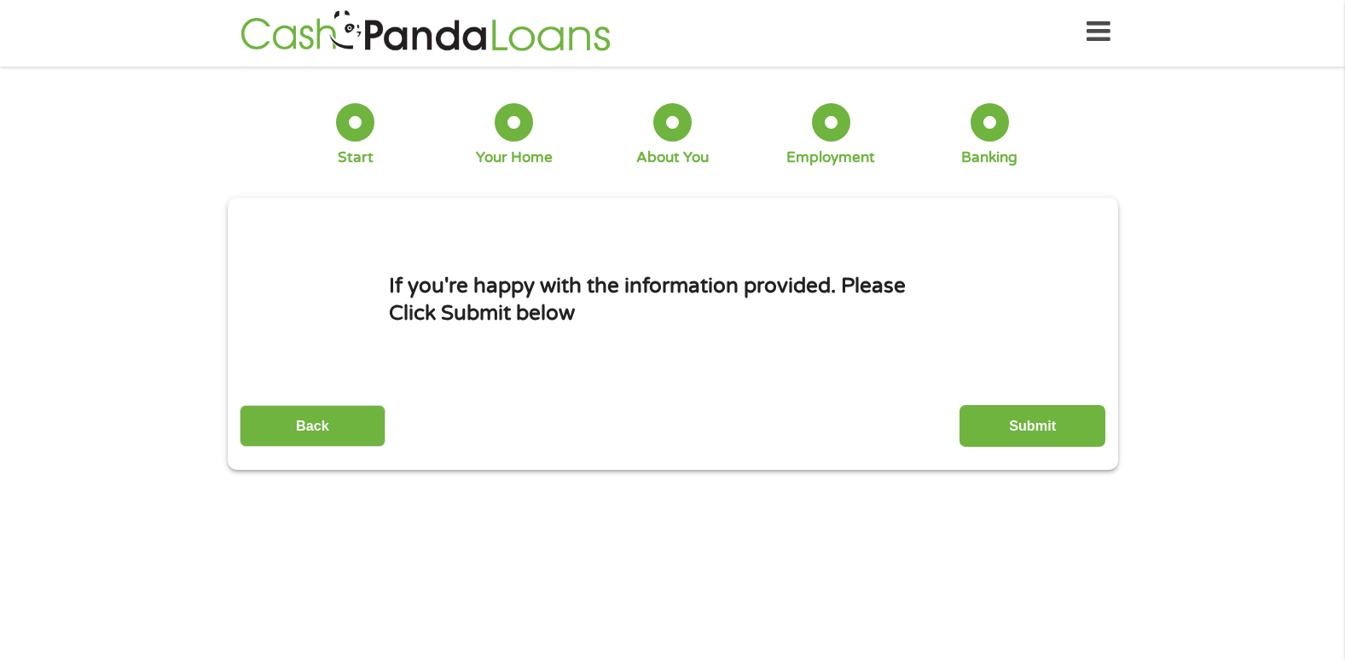
scroll to position [0, 0]
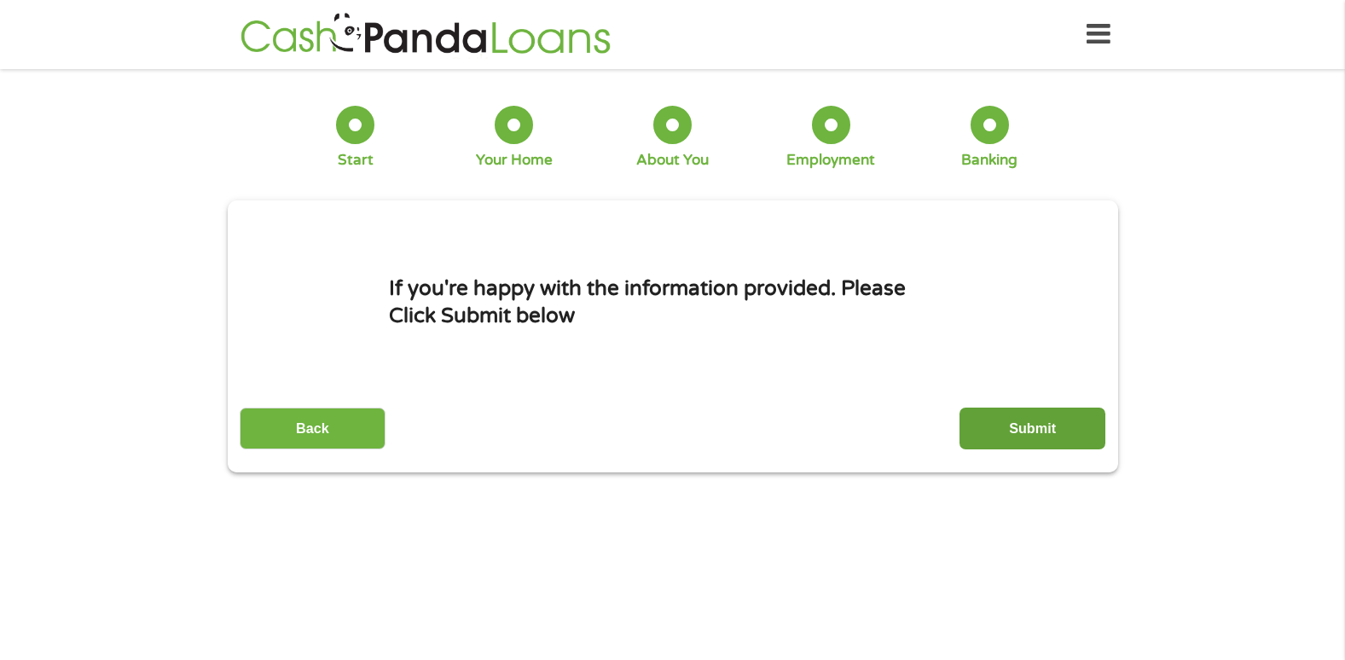
click at [1022, 423] on input "Submit" at bounding box center [1033, 429] width 146 height 42
